Goal: Navigation & Orientation: Find specific page/section

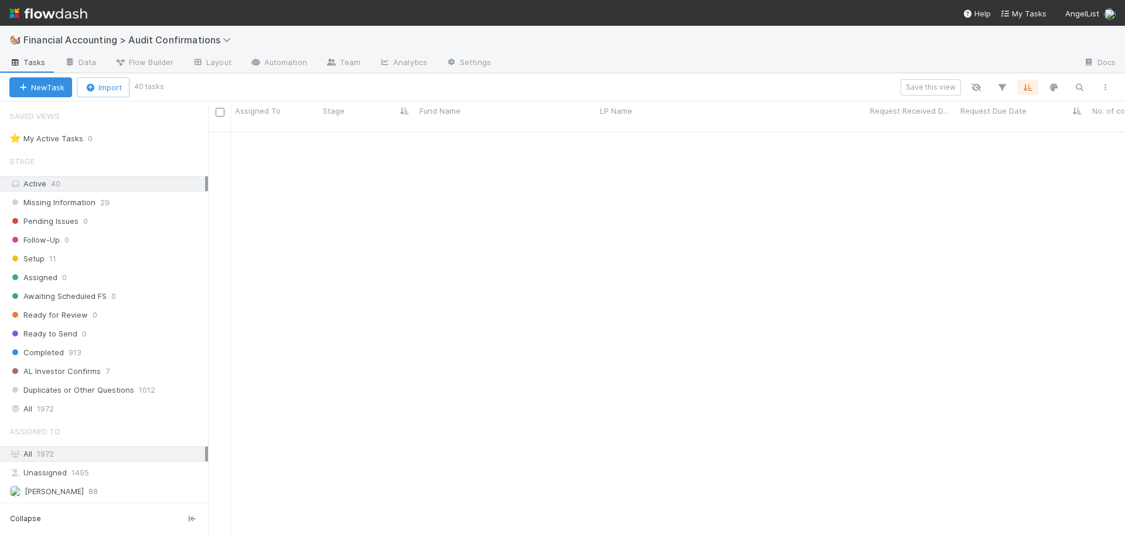
scroll to position [93, 0]
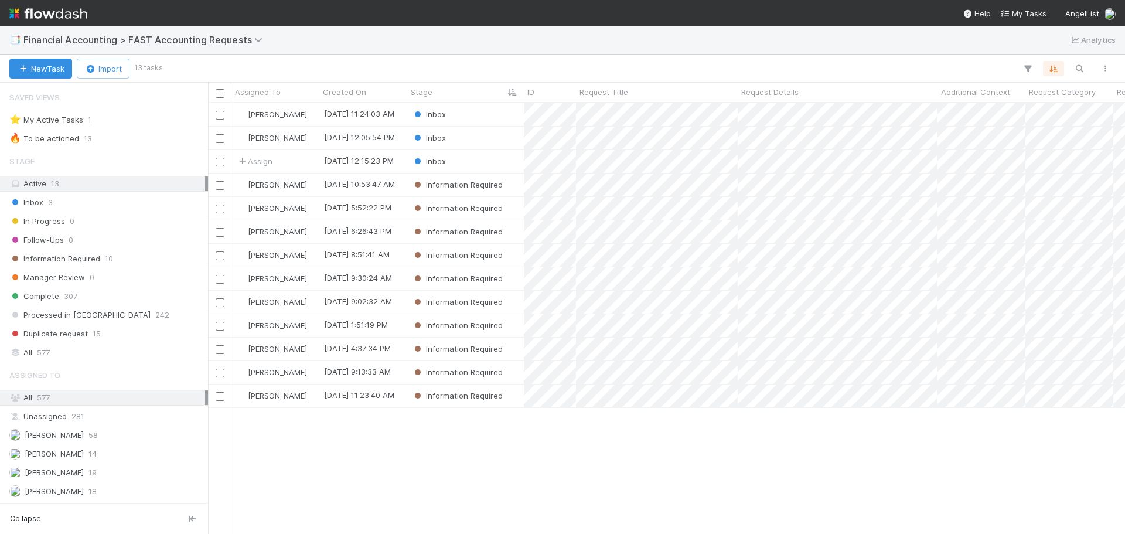
scroll to position [422, 909]
click at [483, 135] on div "Inbox" at bounding box center [465, 138] width 117 height 23
